Goal: Task Accomplishment & Management: Manage account settings

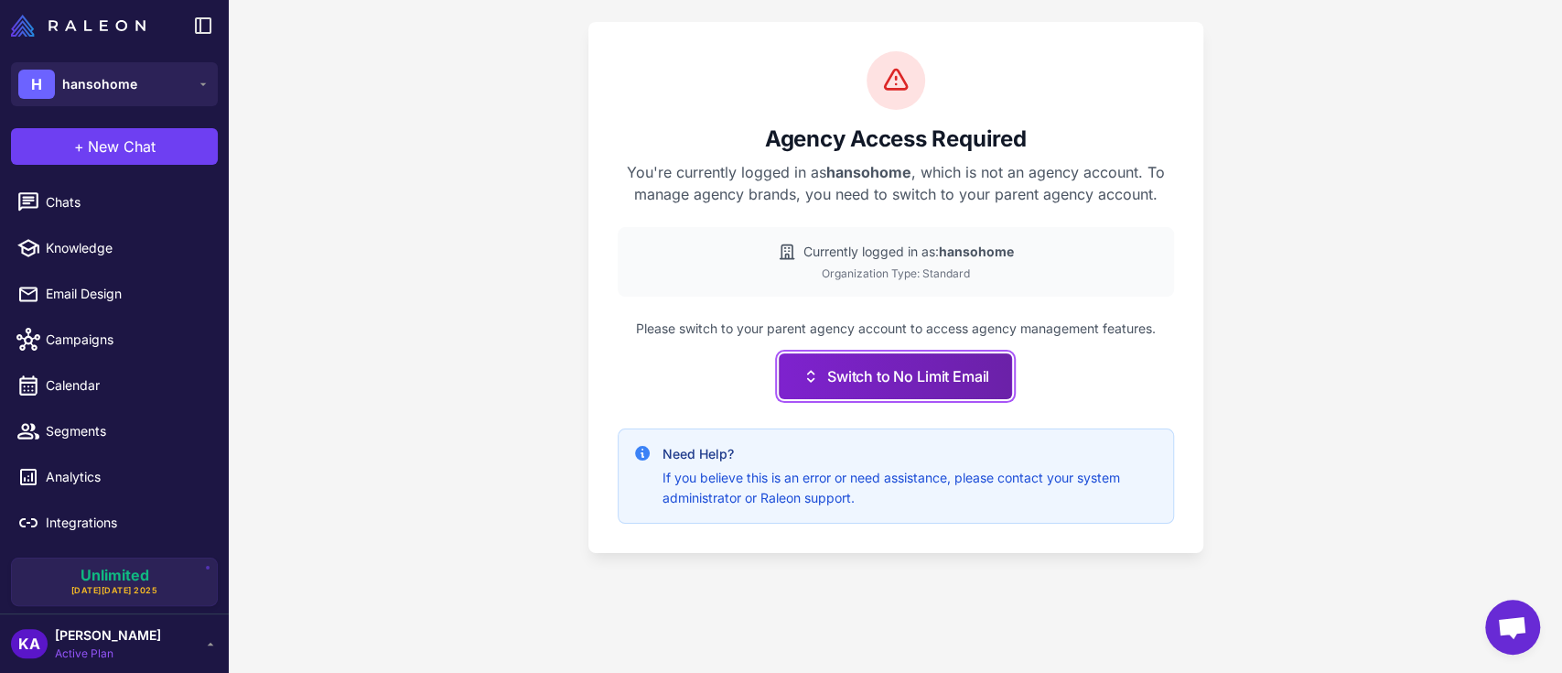
click at [903, 376] on button "Switch to No Limit Email" at bounding box center [895, 376] width 233 height 46
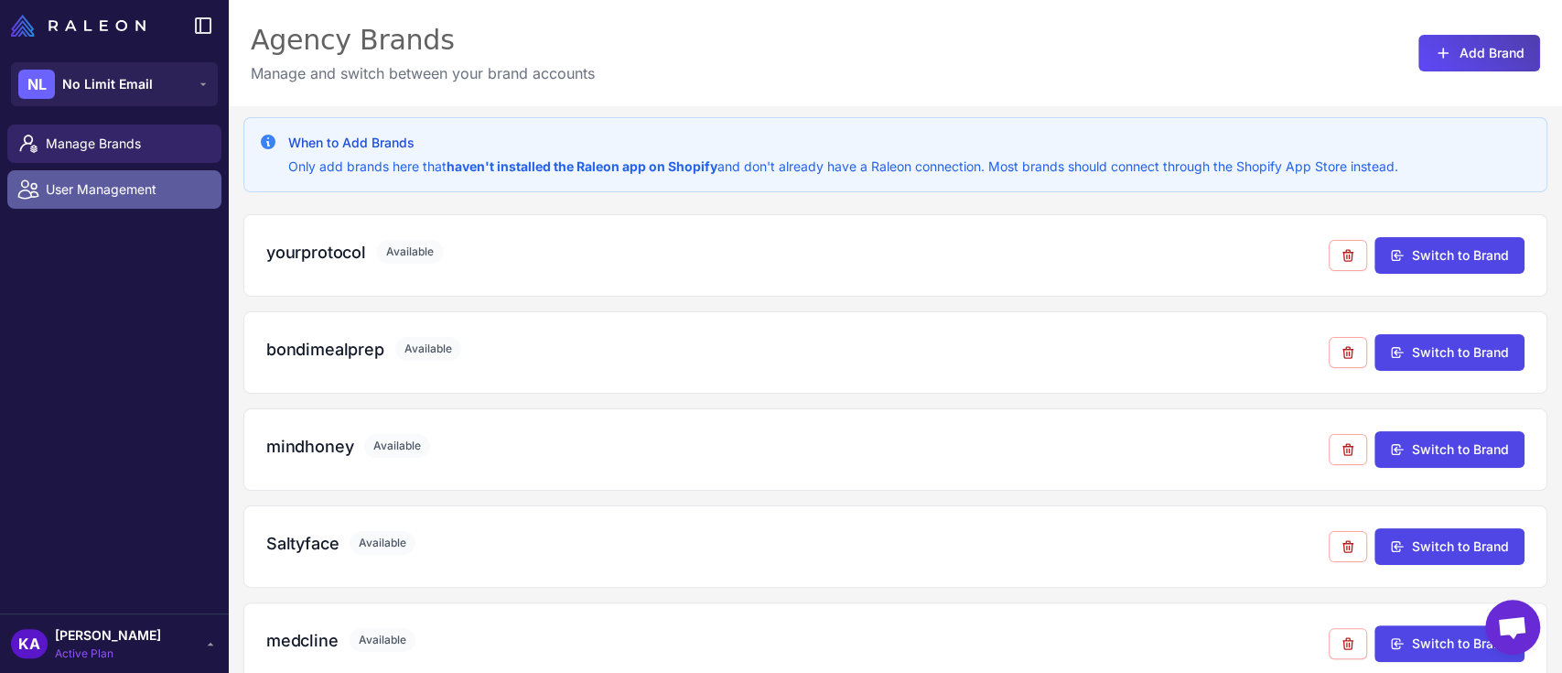
click at [90, 189] on span "User Management" at bounding box center [126, 189] width 161 height 20
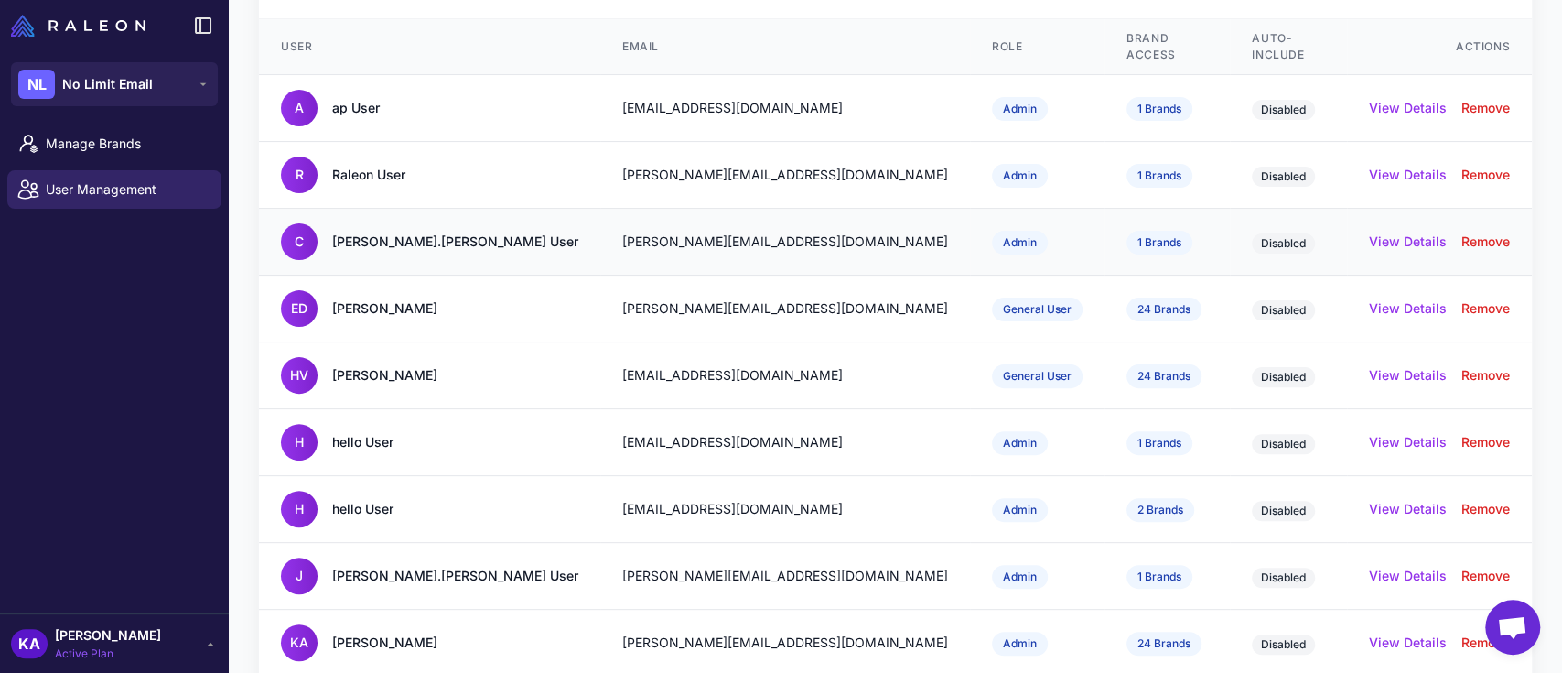
scroll to position [43, 0]
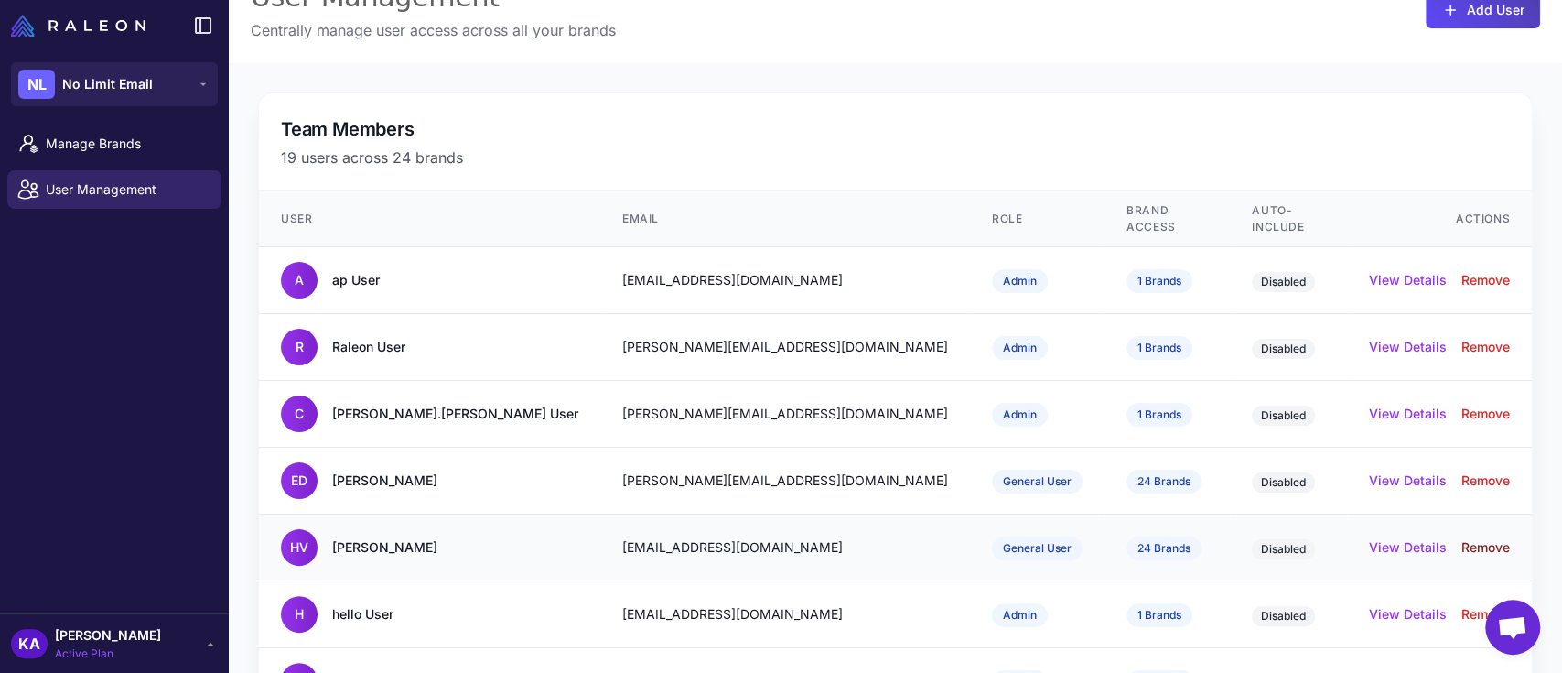
click at [1467, 537] on button "Remove" at bounding box center [1485, 547] width 48 height 20
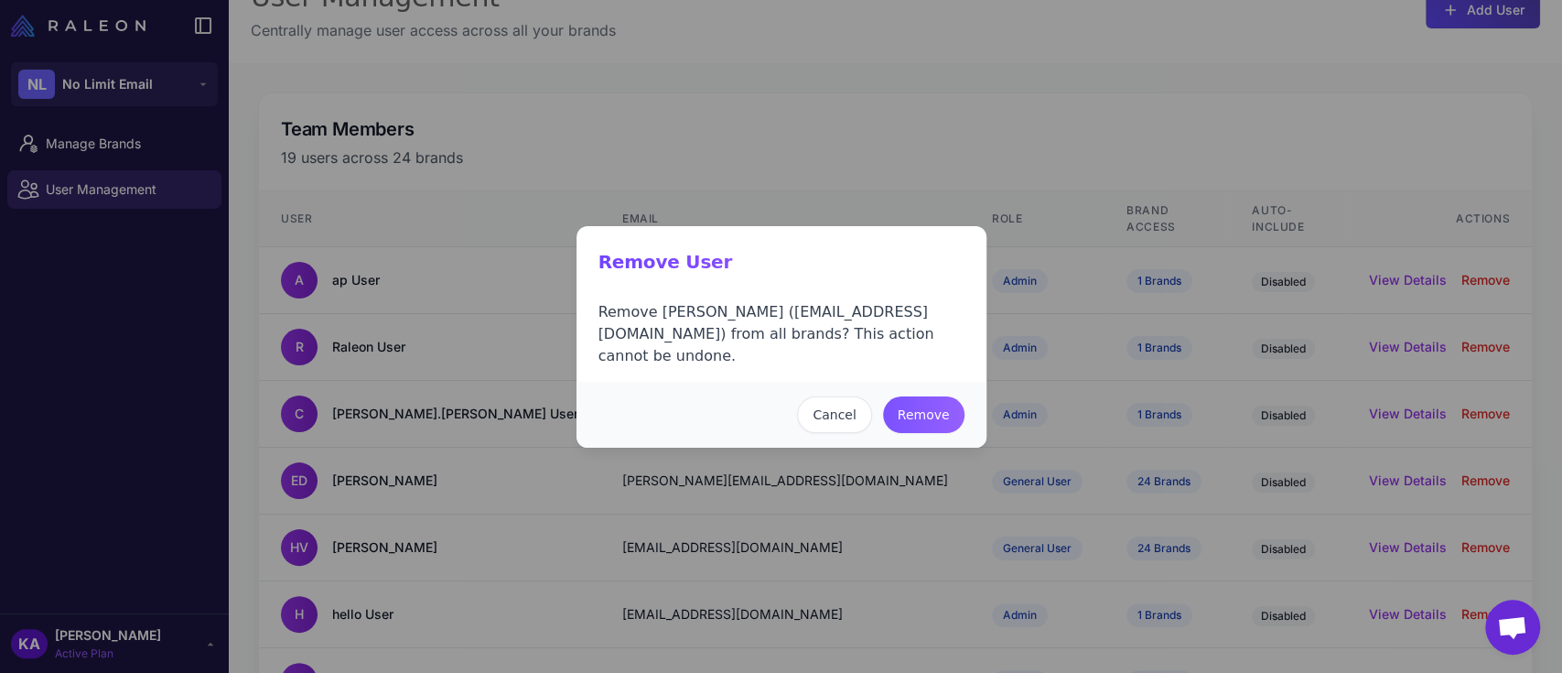
click at [933, 401] on button "Remove" at bounding box center [923, 414] width 81 height 37
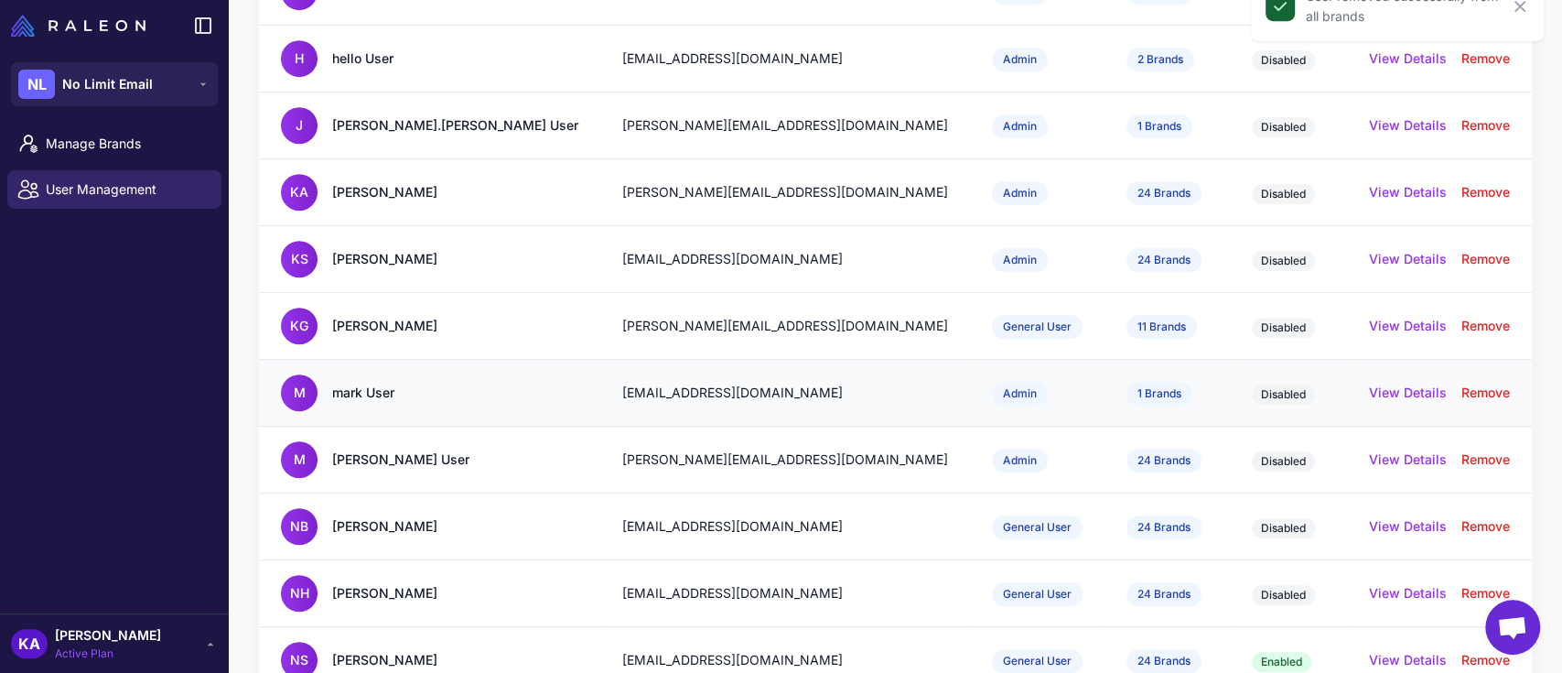
scroll to position [652, 0]
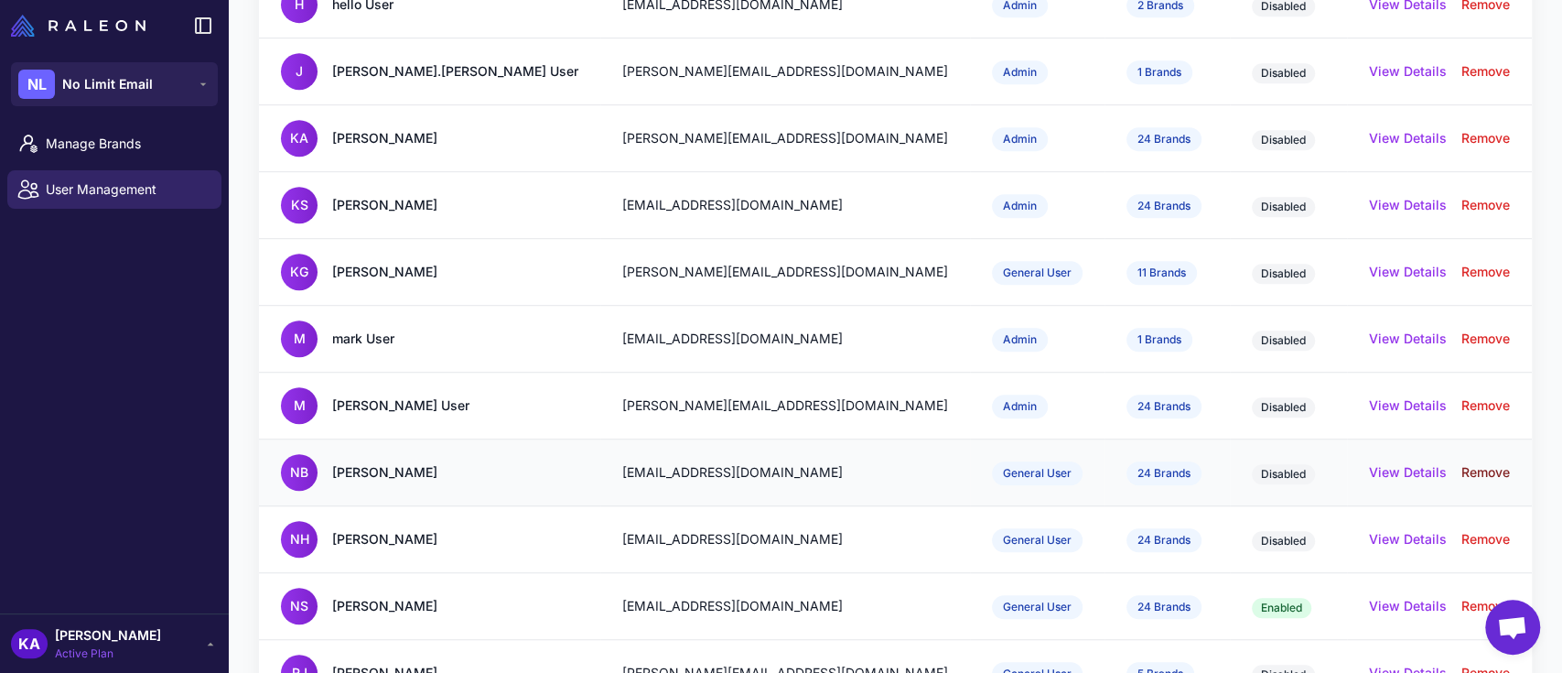
click at [1470, 462] on button "Remove" at bounding box center [1485, 472] width 48 height 20
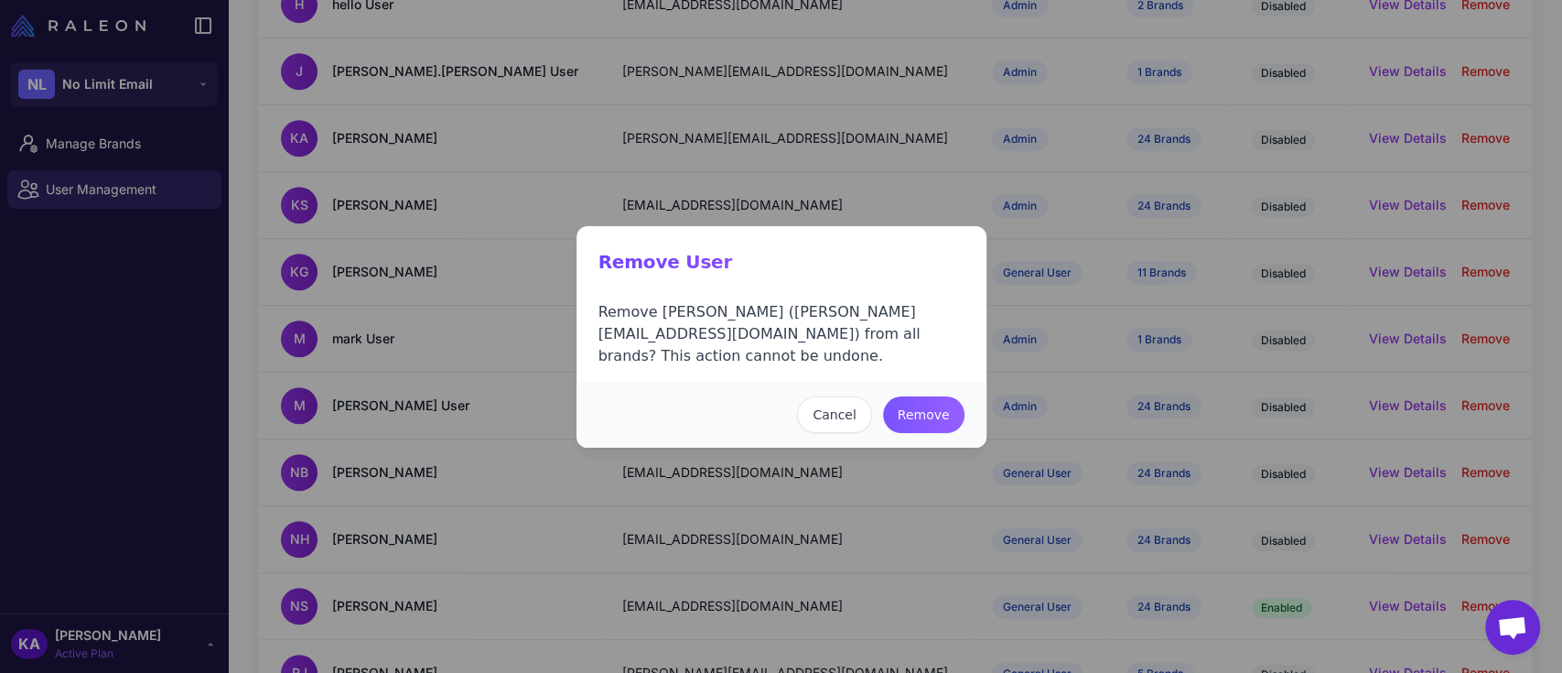
click at [927, 402] on button "Remove" at bounding box center [923, 414] width 81 height 37
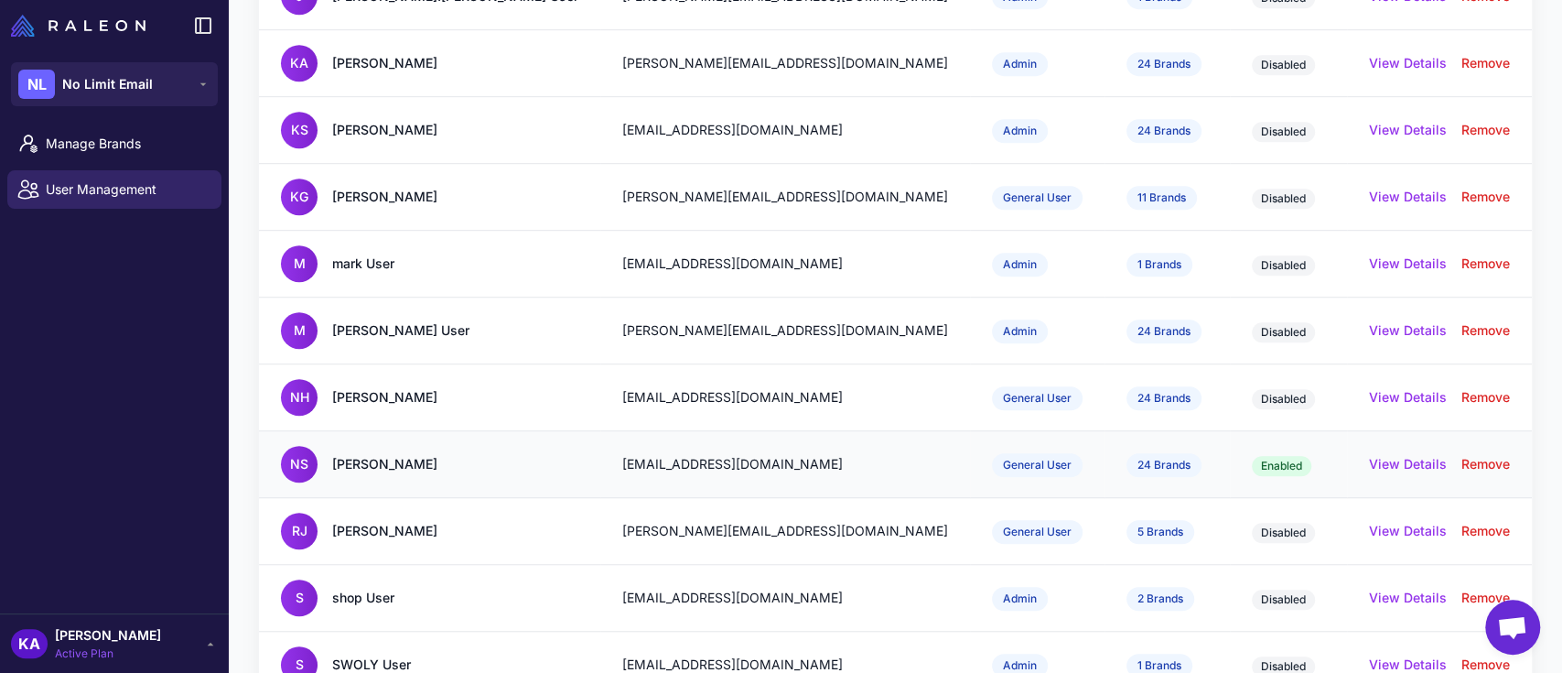
scroll to position [763, 0]
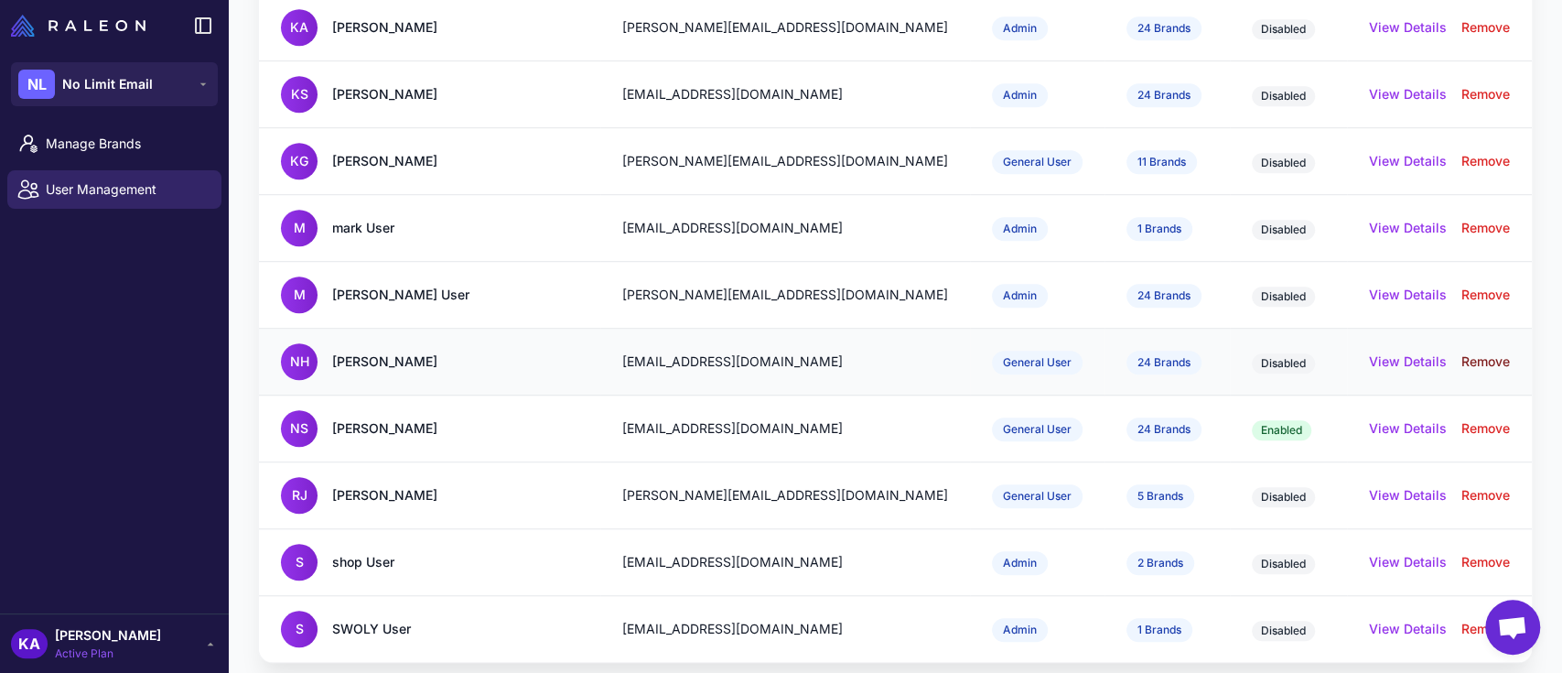
click at [1471, 351] on button "Remove" at bounding box center [1485, 361] width 48 height 20
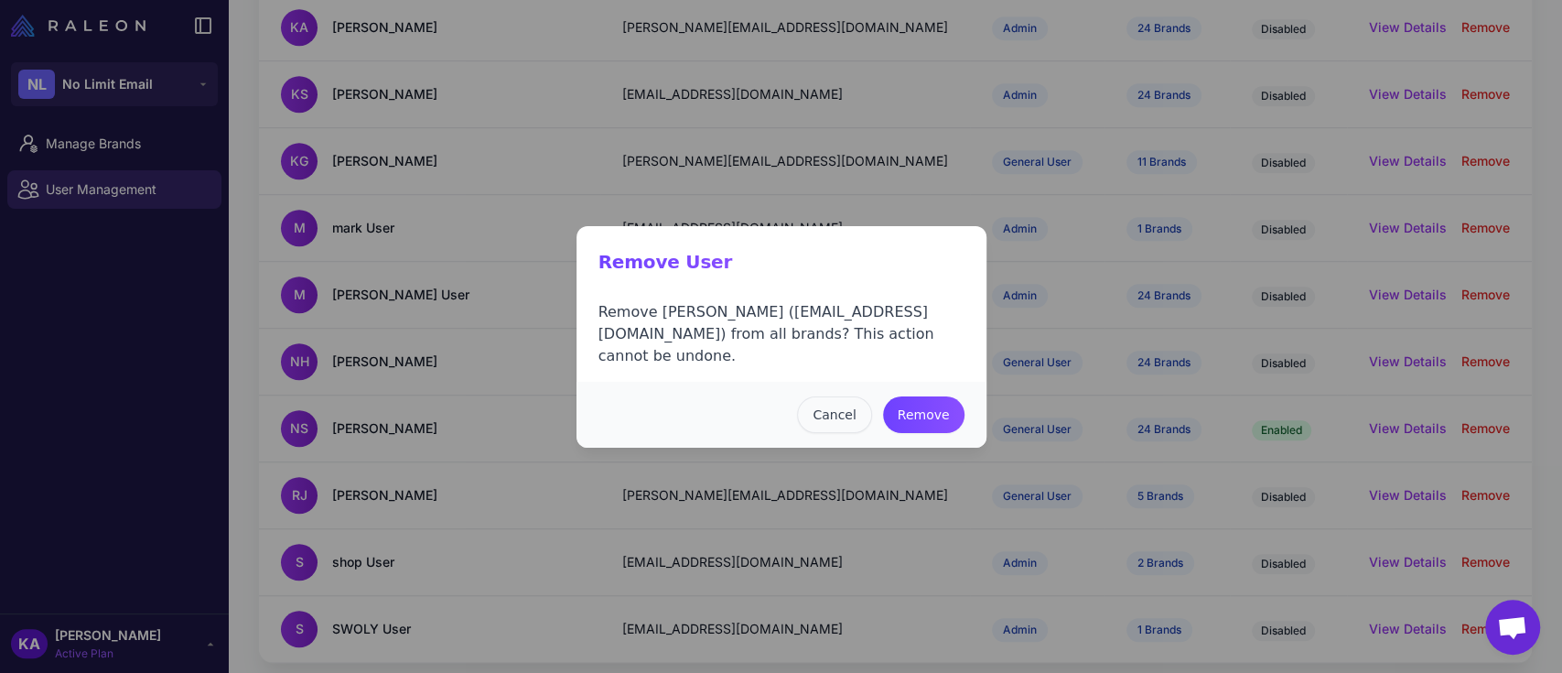
click at [839, 403] on button "Cancel" at bounding box center [834, 414] width 74 height 37
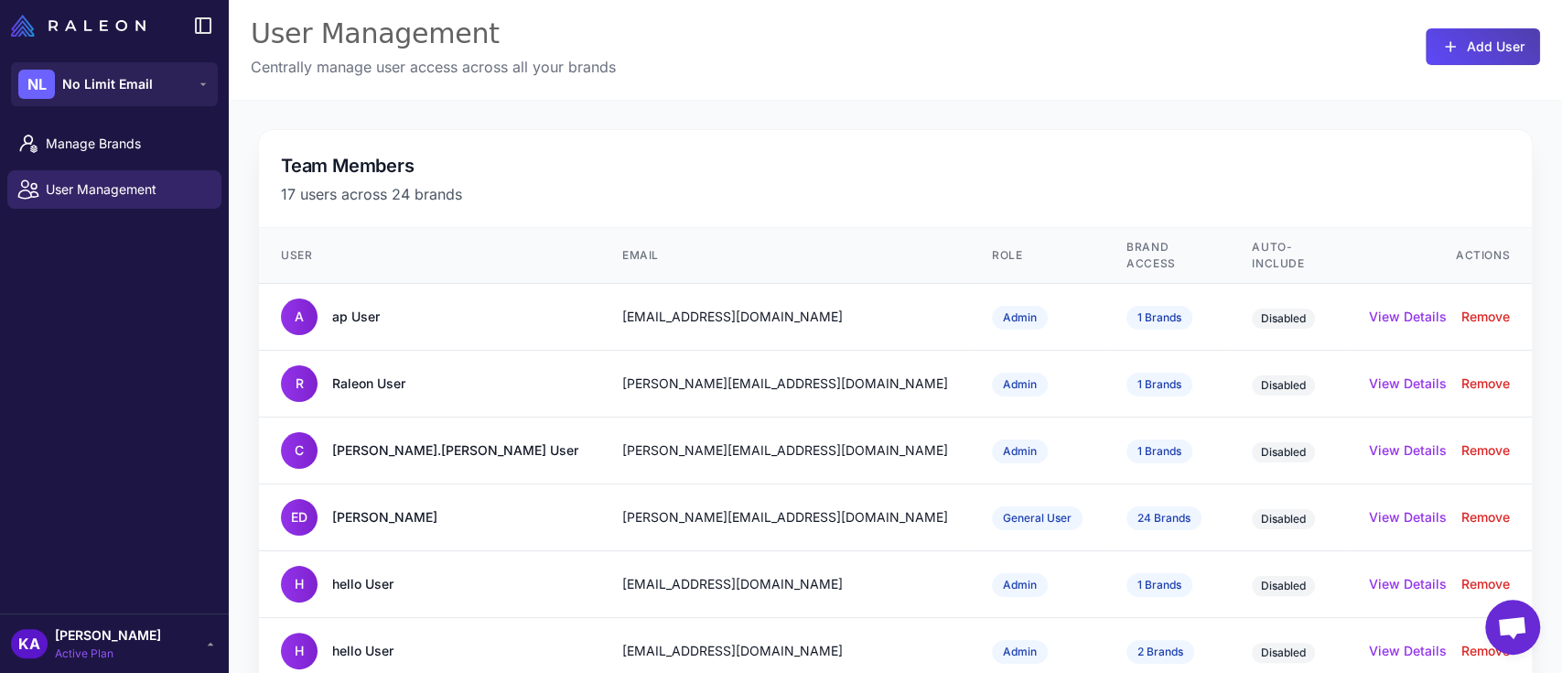
scroll to position [0, 0]
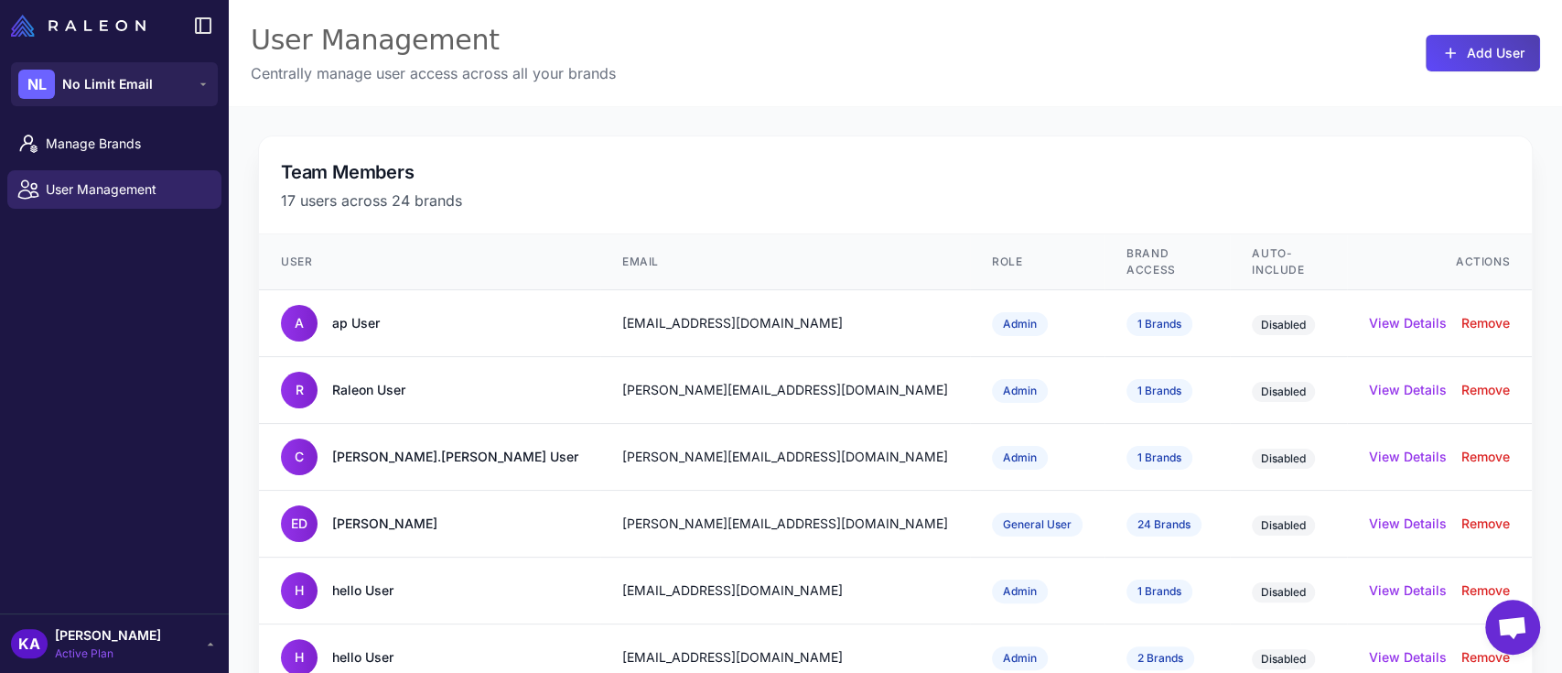
click at [1018, 137] on div "Team Members 17 users across 24 brands" at bounding box center [895, 185] width 1273 height 98
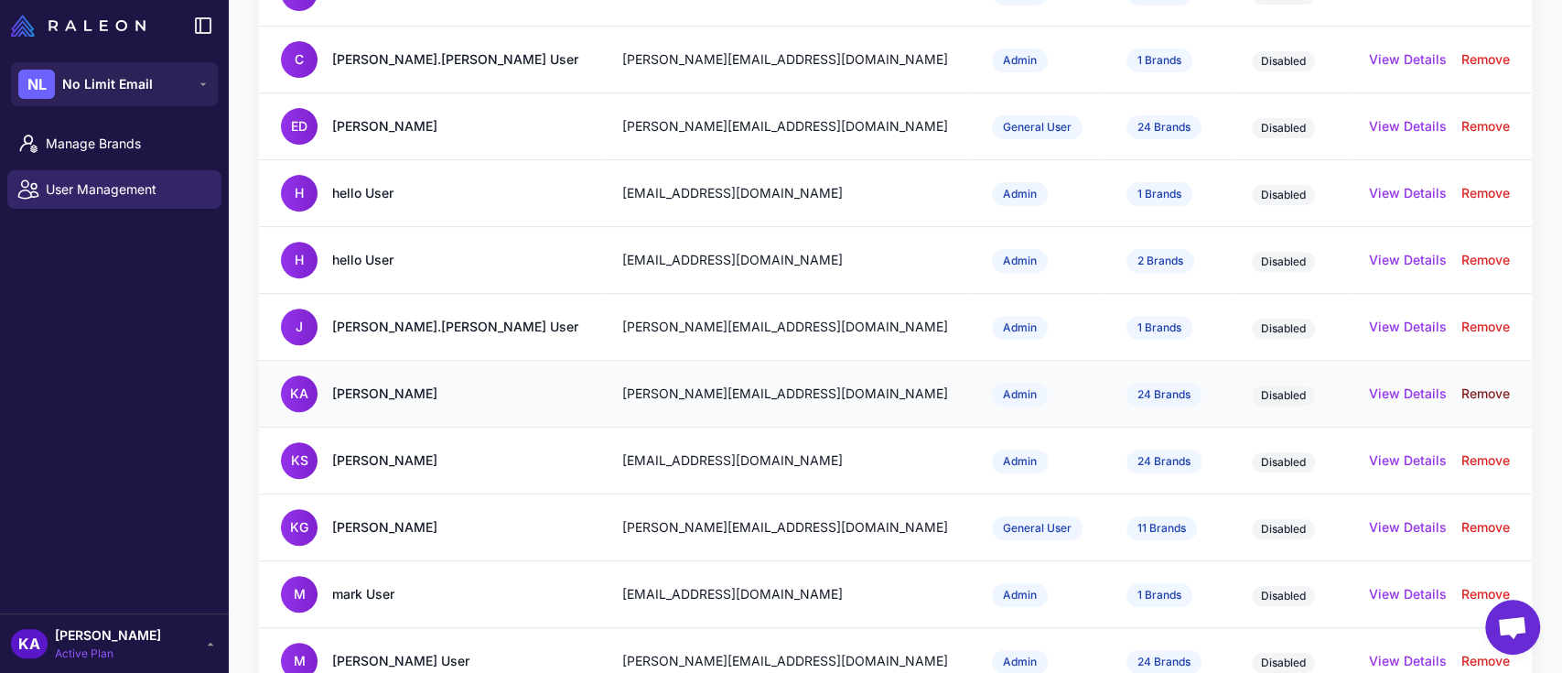
scroll to position [520, 0]
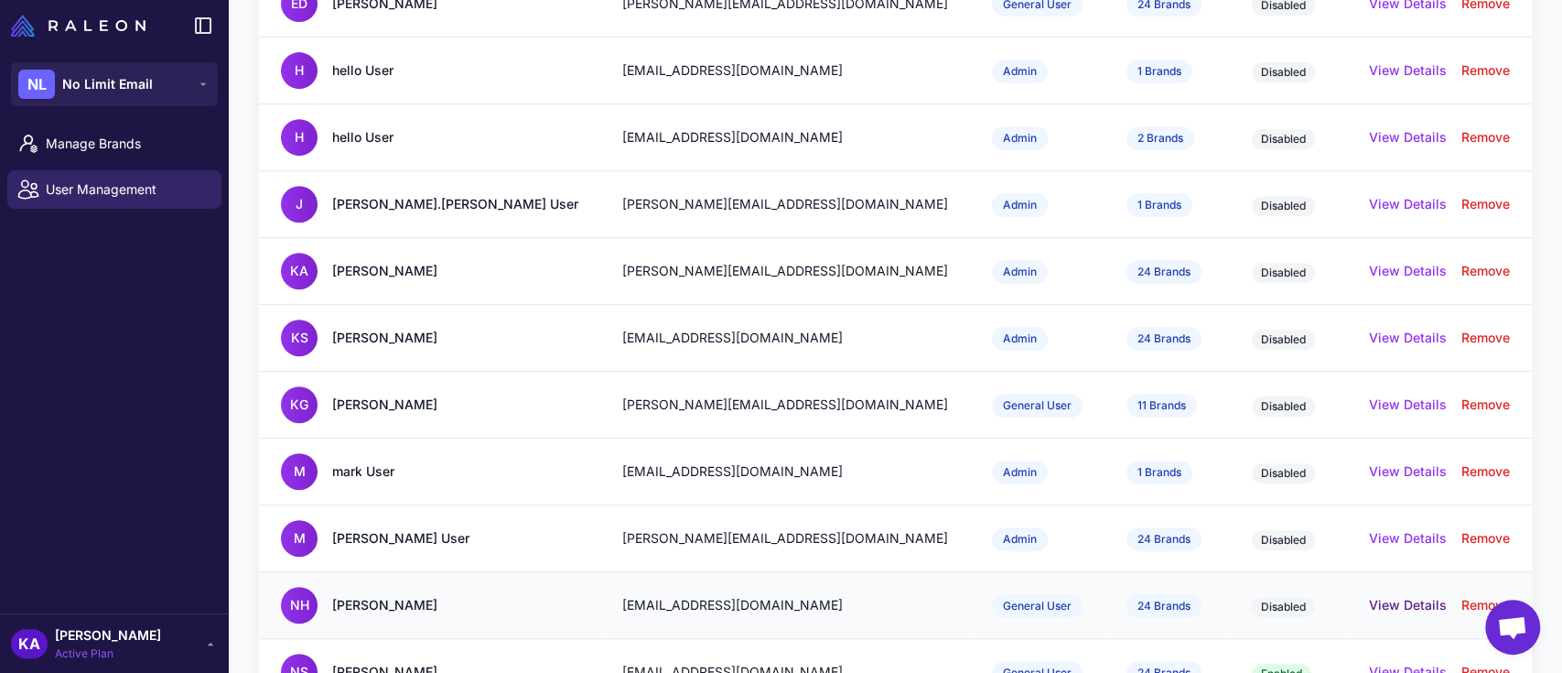
click at [1379, 595] on button "View Details" at bounding box center [1408, 605] width 78 height 20
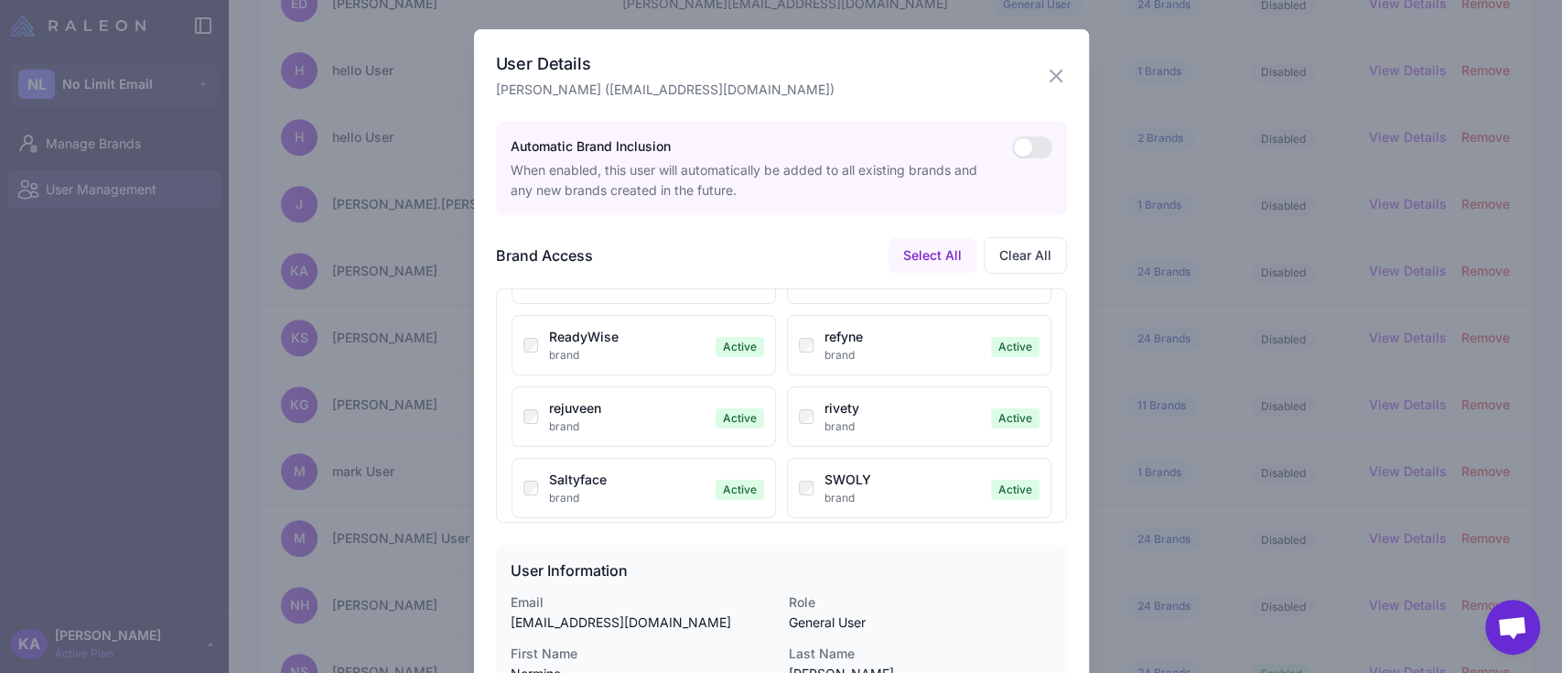
scroll to position [395, 0]
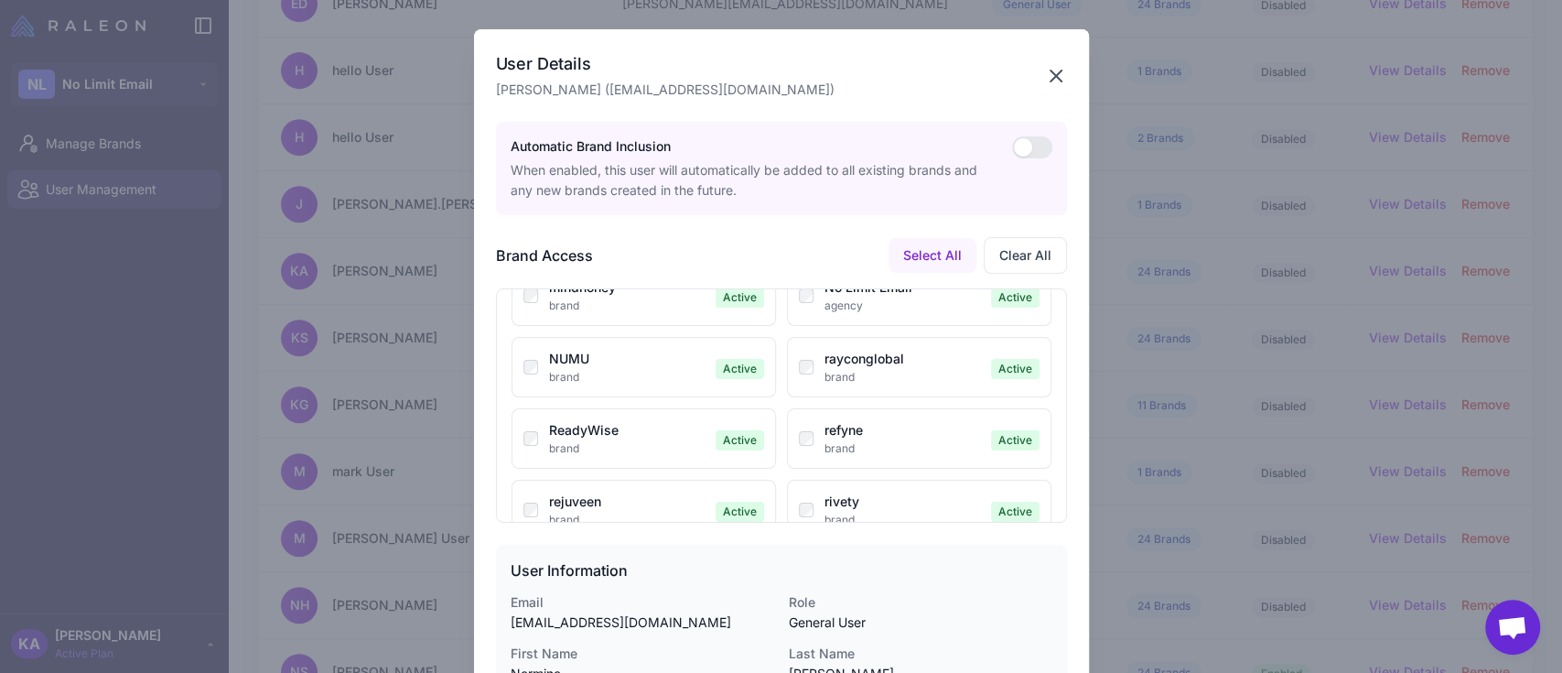
click at [1048, 70] on icon "button" at bounding box center [1056, 76] width 22 height 22
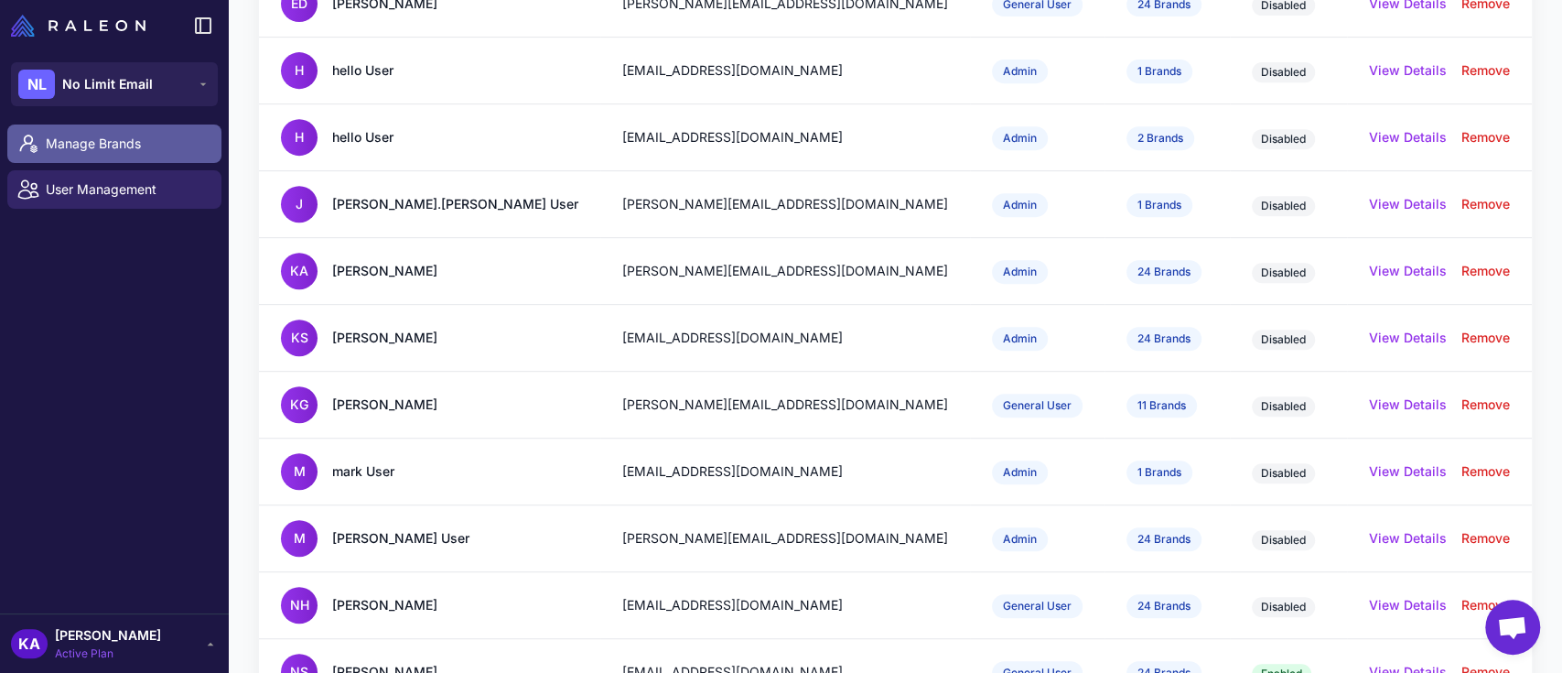
click at [100, 141] on span "Manage Brands" at bounding box center [126, 144] width 161 height 20
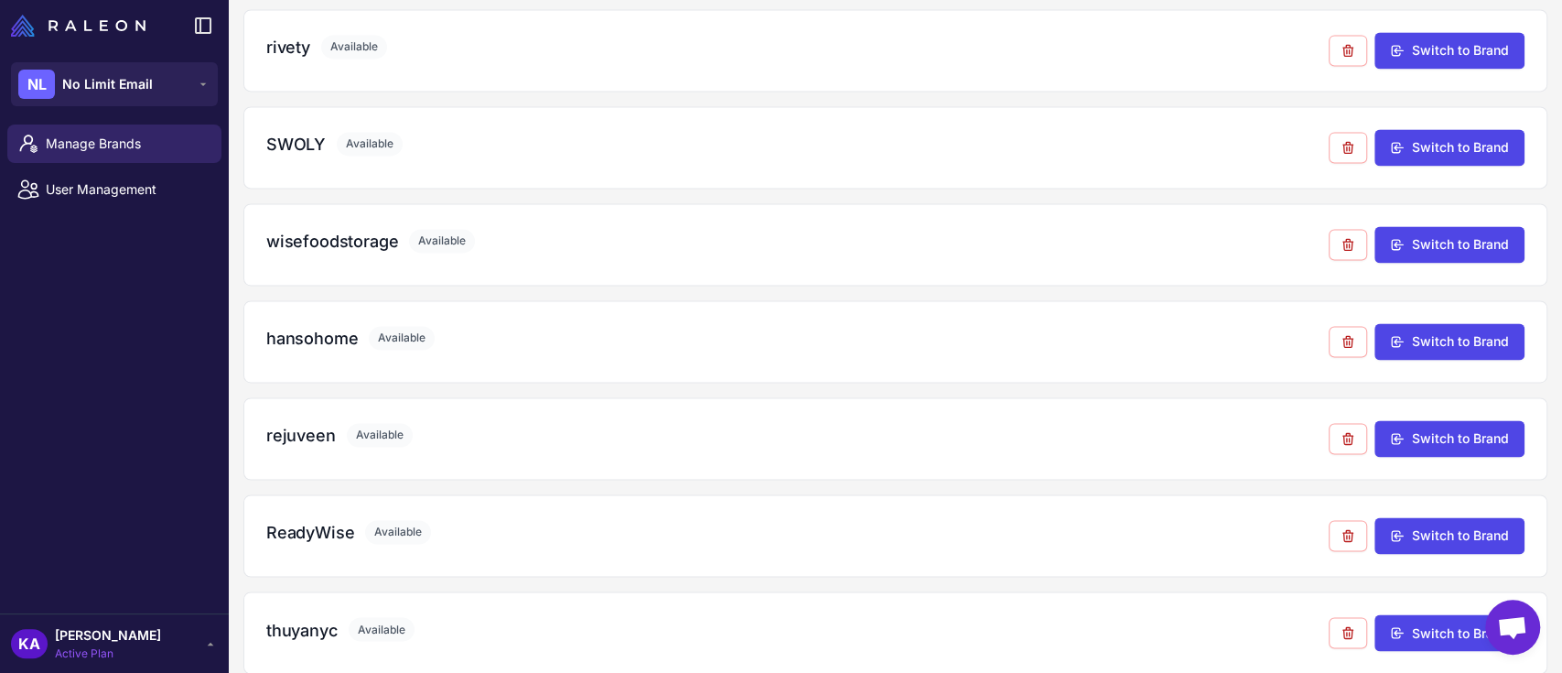
scroll to position [1770, 0]
